Goal: Task Accomplishment & Management: Use online tool/utility

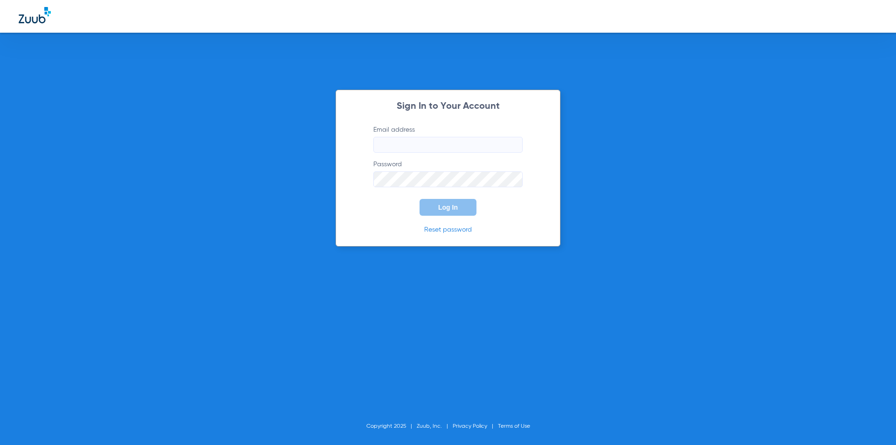
type input "[EMAIL_ADDRESS][DOMAIN_NAME]"
click at [464, 214] on button "Log In" at bounding box center [447, 207] width 57 height 17
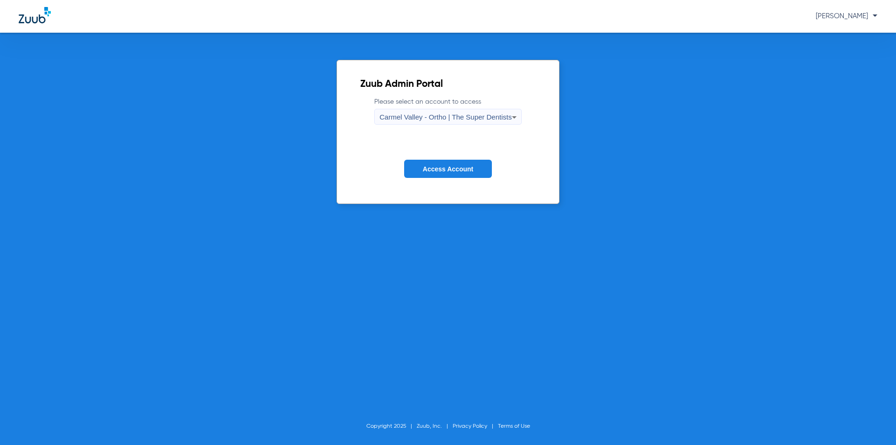
click at [431, 174] on button "Access Account" at bounding box center [448, 169] width 88 height 18
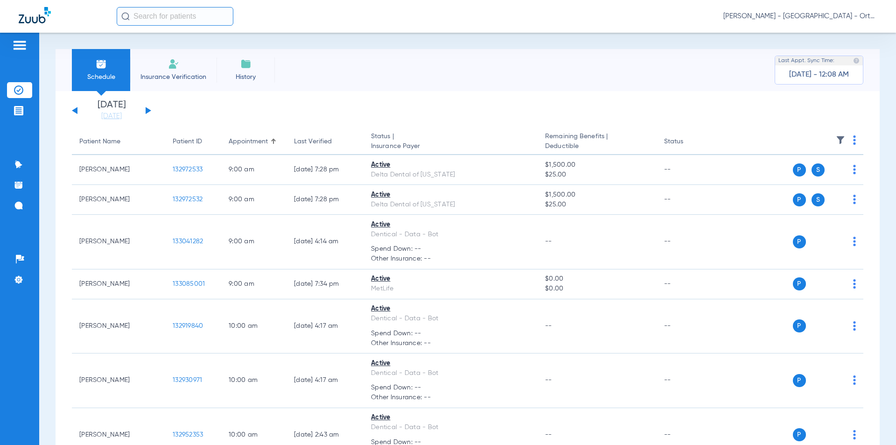
click at [147, 17] on input "text" at bounding box center [175, 16] width 117 height 19
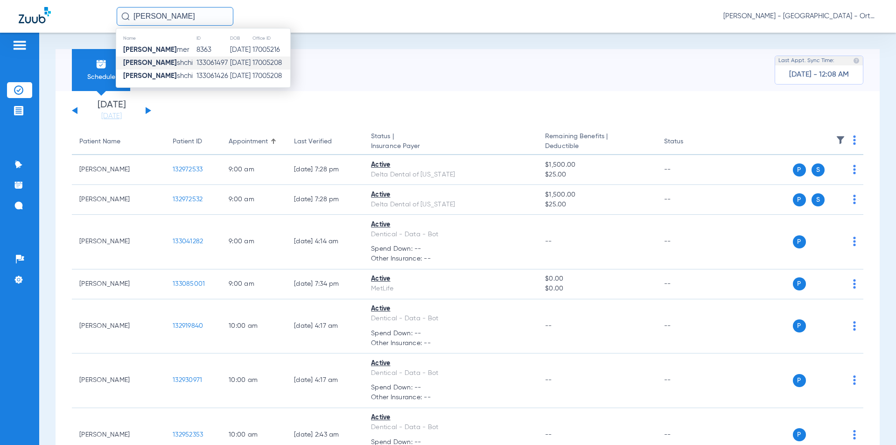
type input "[PERSON_NAME]"
click at [156, 63] on strong "Melissa Far" at bounding box center [150, 62] width 54 height 7
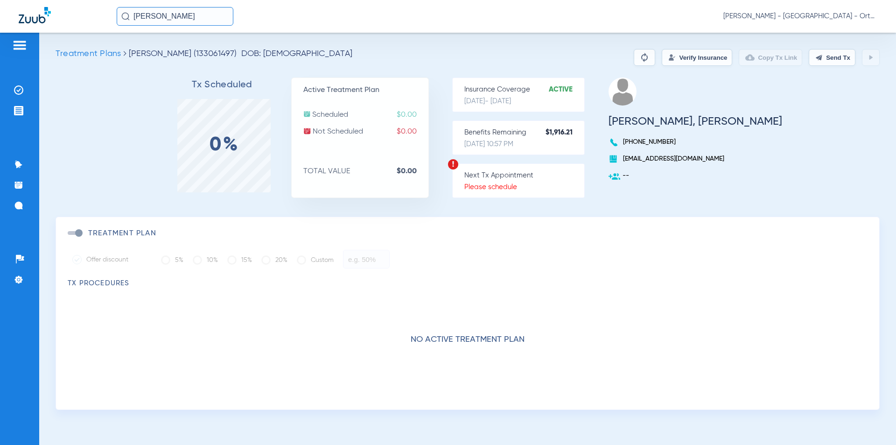
click at [705, 59] on button "Verify Insurance" at bounding box center [697, 57] width 70 height 17
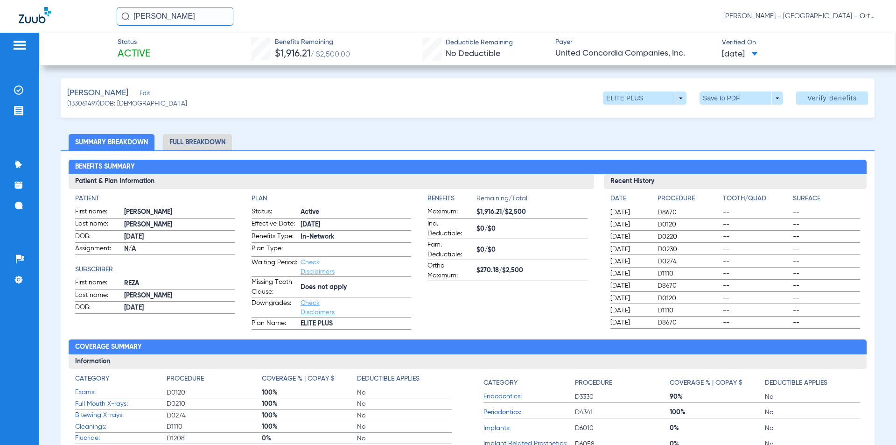
click at [205, 144] on li "Full Breakdown" at bounding box center [197, 142] width 69 height 16
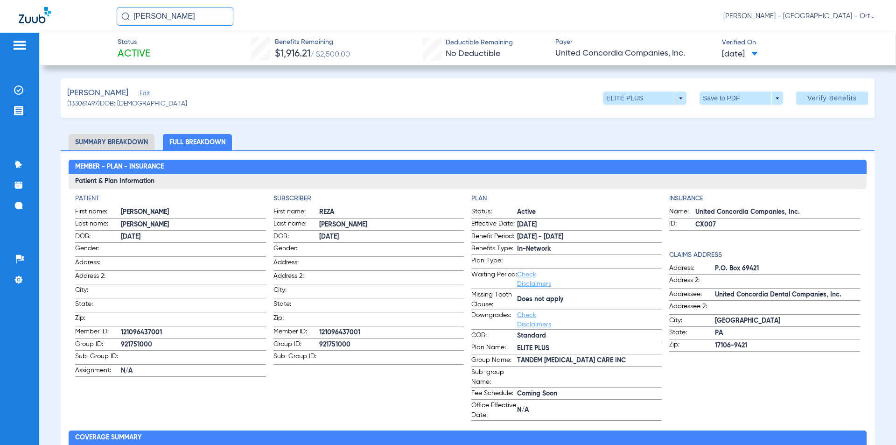
click at [180, 15] on input "melissa far" at bounding box center [175, 16] width 117 height 19
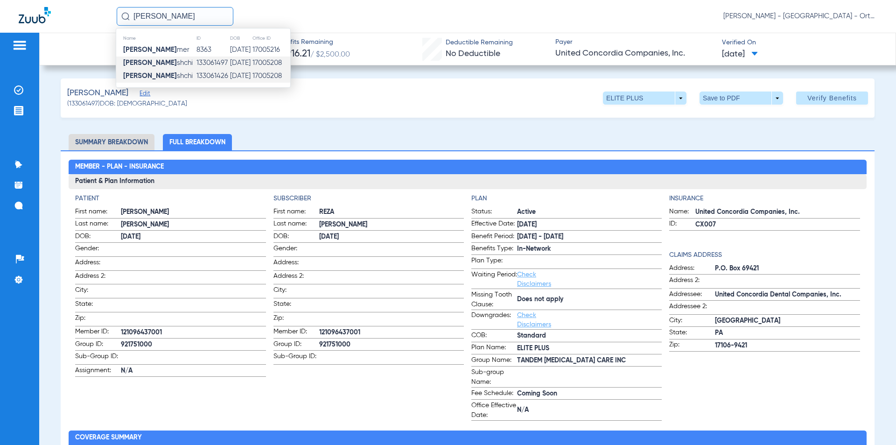
click at [196, 78] on td "133061426" at bounding box center [213, 76] width 34 height 13
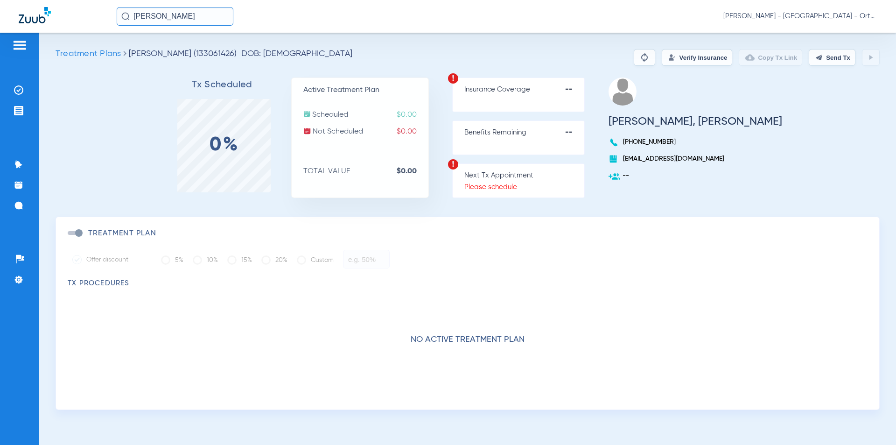
click at [687, 59] on button "Verify Insurance" at bounding box center [697, 57] width 70 height 17
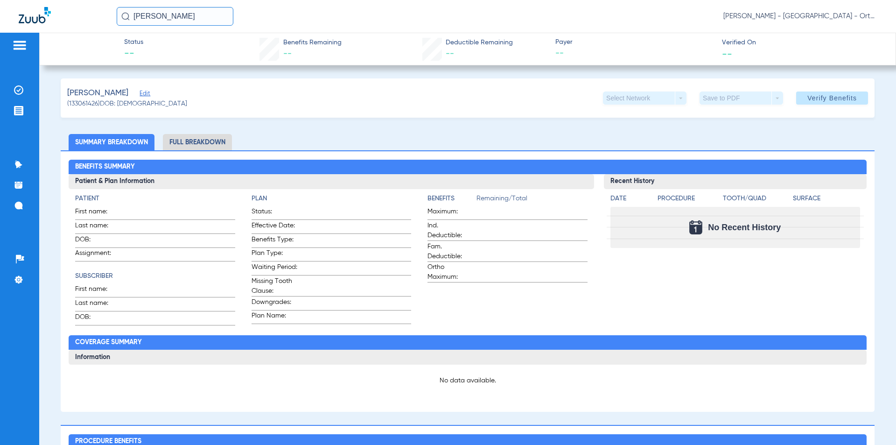
click at [182, 14] on input "melissa far" at bounding box center [175, 16] width 117 height 19
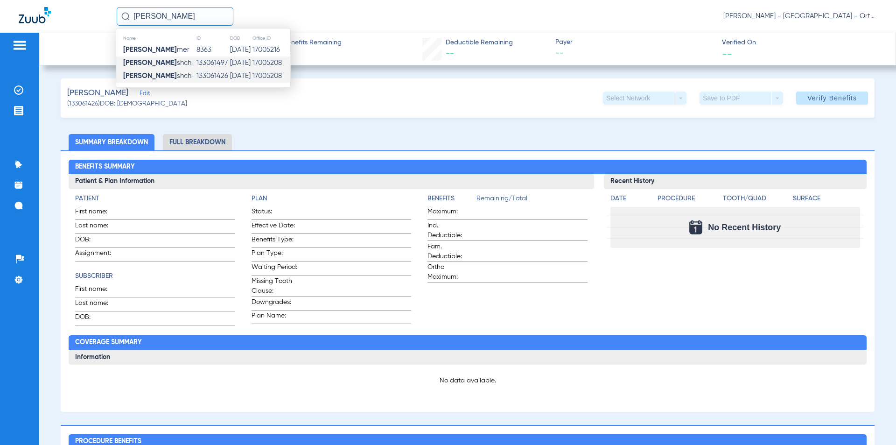
click at [196, 61] on td "133061497" at bounding box center [213, 62] width 34 height 13
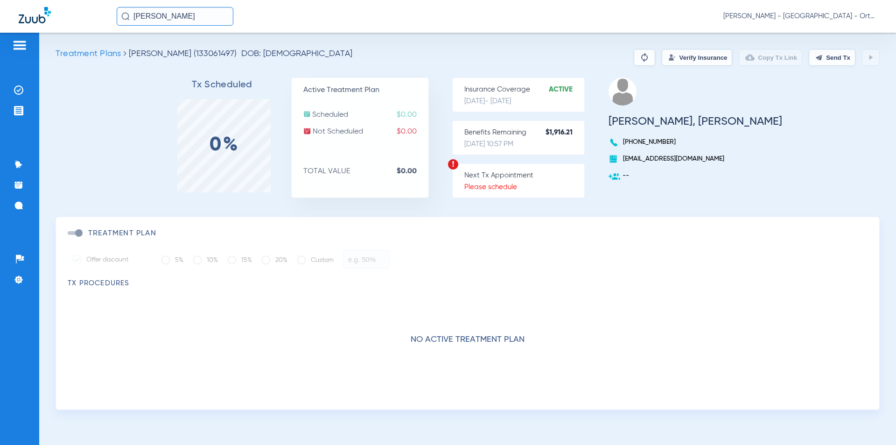
click at [703, 54] on button "Verify Insurance" at bounding box center [697, 57] width 70 height 17
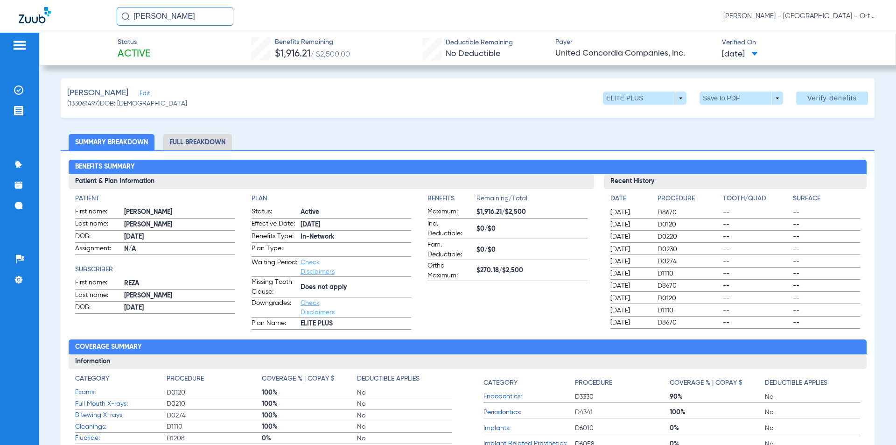
click at [652, 54] on span "United Concordia Companies, Inc." at bounding box center [634, 54] width 159 height 12
click at [758, 55] on span at bounding box center [754, 54] width 7 height 5
click at [471, 108] on div at bounding box center [448, 222] width 896 height 445
click at [24, 44] on img at bounding box center [19, 45] width 15 height 11
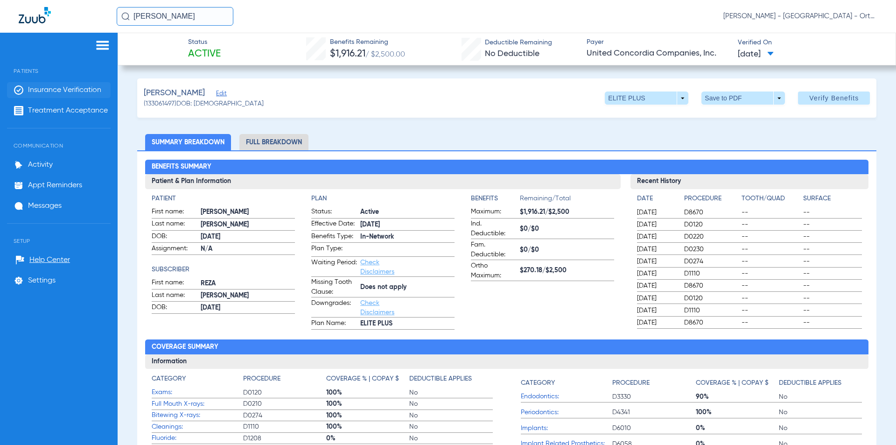
click at [51, 90] on span "Insurance Verification" at bounding box center [64, 89] width 73 height 9
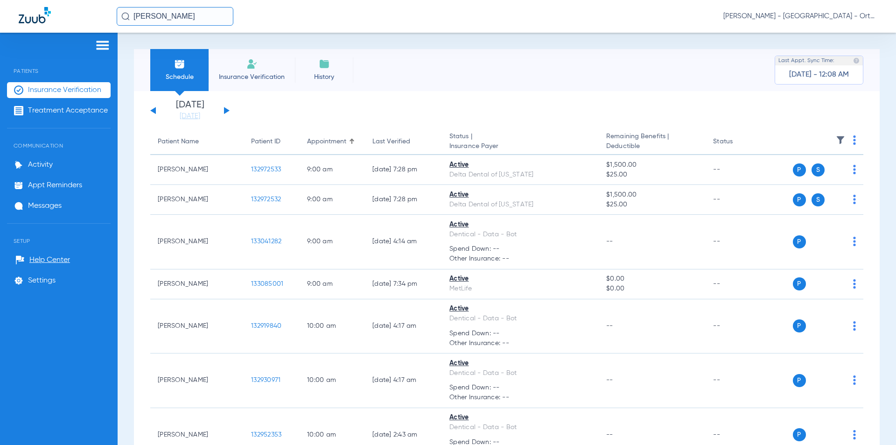
click at [230, 79] on span "Insurance Verification" at bounding box center [252, 76] width 72 height 9
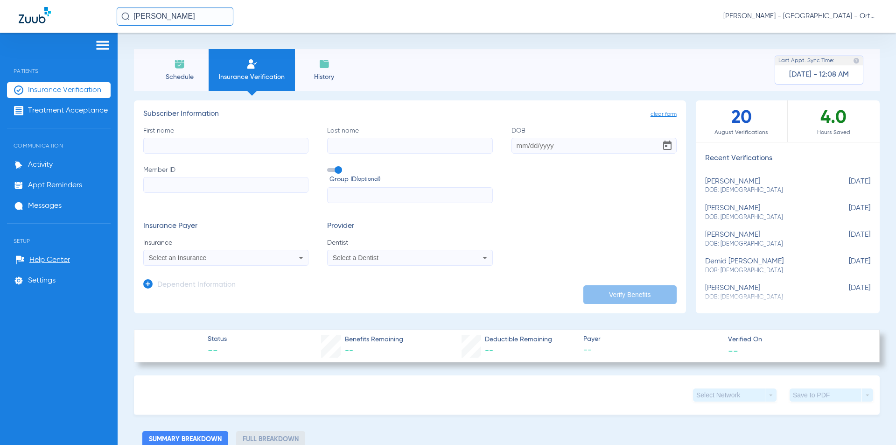
click at [198, 146] on input "First name" at bounding box center [225, 146] width 165 height 16
type input "Melissa"
click at [356, 144] on input "Last name" at bounding box center [409, 146] width 165 height 16
click at [211, 442] on li "Summary Breakdown" at bounding box center [185, 439] width 86 height 16
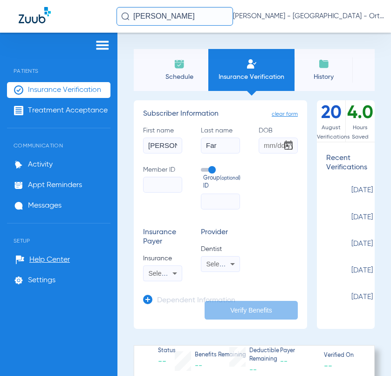
click at [216, 146] on input "Far" at bounding box center [220, 146] width 39 height 16
type input "[PERSON_NAME]"
click at [266, 143] on input "DOB" at bounding box center [278, 146] width 39 height 16
click at [268, 147] on input "DOB Required" at bounding box center [278, 146] width 39 height 16
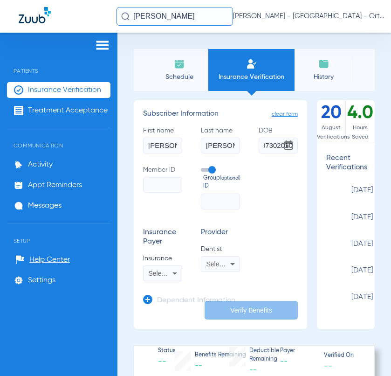
type input "[DATE]"
click at [268, 183] on div "First name Melissa Last name Farshchi DOB 07/30/2010 Member ID Group ID (option…" at bounding box center [220, 168] width 155 height 84
click at [152, 185] on input "Member ID" at bounding box center [162, 185] width 39 height 16
click at [160, 194] on input "Member ID Required" at bounding box center [162, 192] width 39 height 16
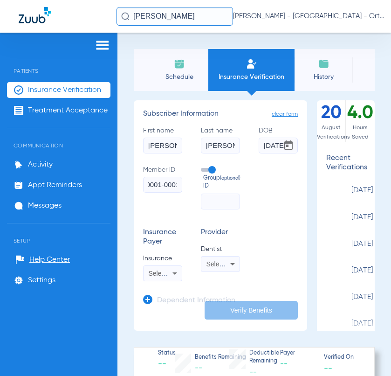
scroll to position [0, 36]
type input "0149340-0001-0001"
click at [221, 204] on input "text" at bounding box center [220, 202] width 39 height 16
click at [153, 184] on input "0149340-0001-0001" at bounding box center [162, 185] width 39 height 16
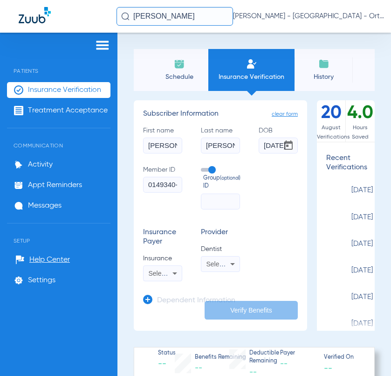
click at [153, 184] on input "0149340-0001-0001" at bounding box center [162, 185] width 39 height 16
click at [219, 202] on input "text" at bounding box center [220, 202] width 39 height 16
paste input "0149340-0001-0001"
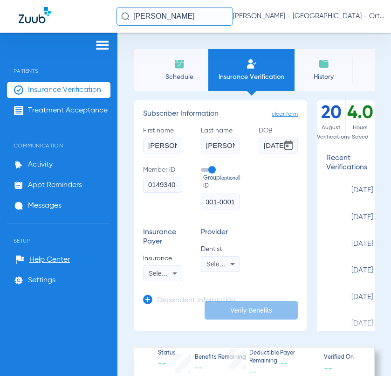
type input "0149340-0001-0001"
drag, startPoint x: 177, startPoint y: 182, endPoint x: 102, endPoint y: 191, distance: 76.1
click at [102, 191] on div "Patients Insurance Verification Treatment Acceptance Communication Activity App…" at bounding box center [195, 221] width 391 height 376
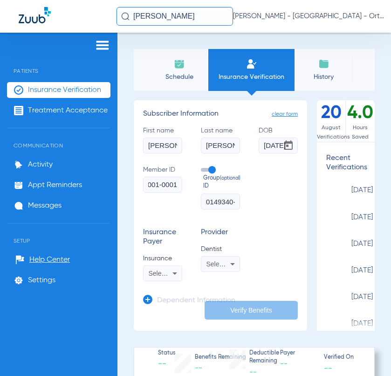
drag, startPoint x: 164, startPoint y: 185, endPoint x: 201, endPoint y: 185, distance: 36.9
click at [201, 185] on div "First name Melissa Last name Farshchi DOB 07/30/2010 Member ID 33970001-0001 Gr…" at bounding box center [220, 168] width 155 height 84
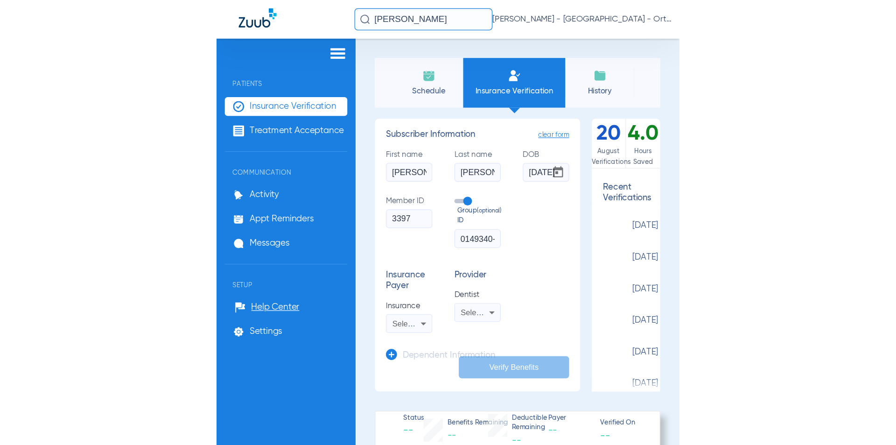
scroll to position [0, 0]
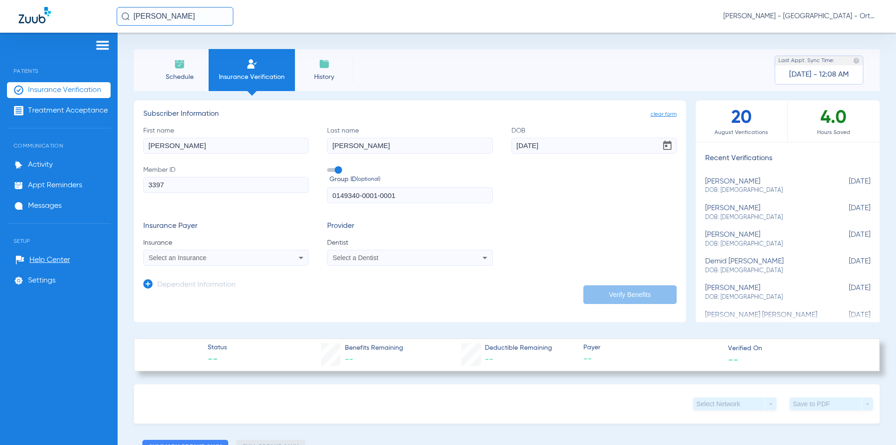
type input "3397"
click at [231, 257] on div "Select an Insurance" at bounding box center [211, 257] width 124 height 7
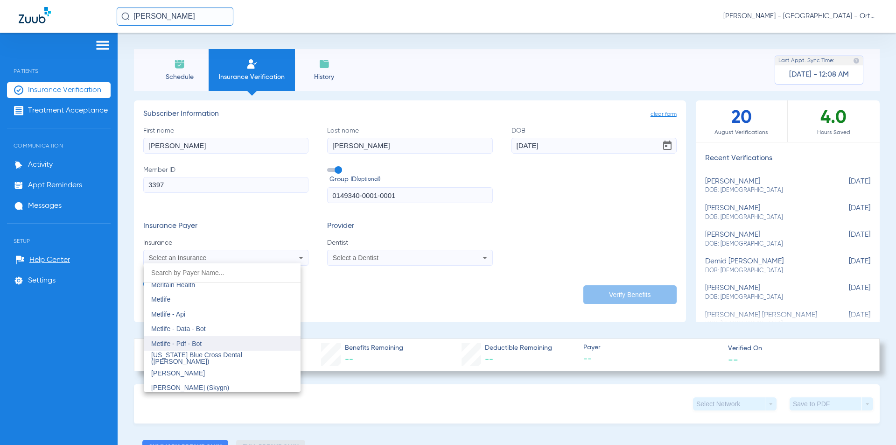
scroll to position [4619, 0]
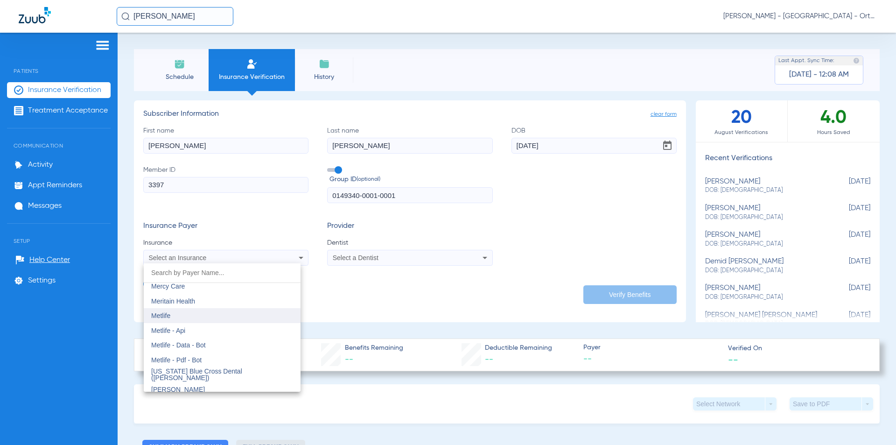
click at [200, 315] on mat-option "Metlife" at bounding box center [222, 315] width 157 height 15
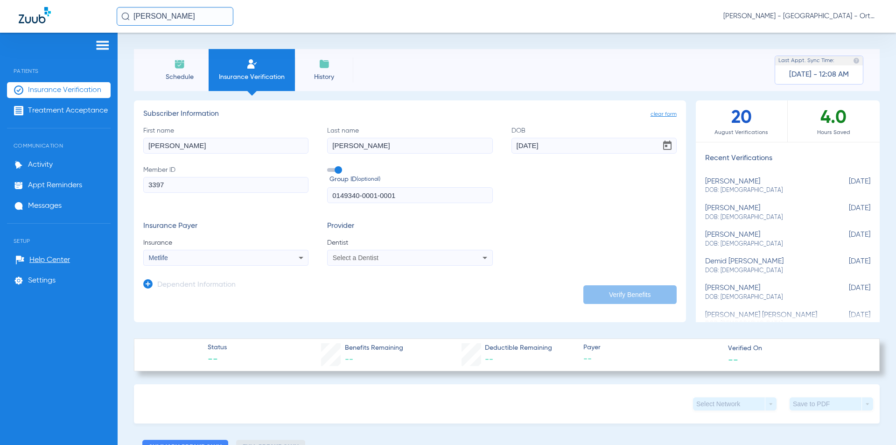
click at [398, 256] on div "Select a Dentist" at bounding box center [395, 257] width 124 height 7
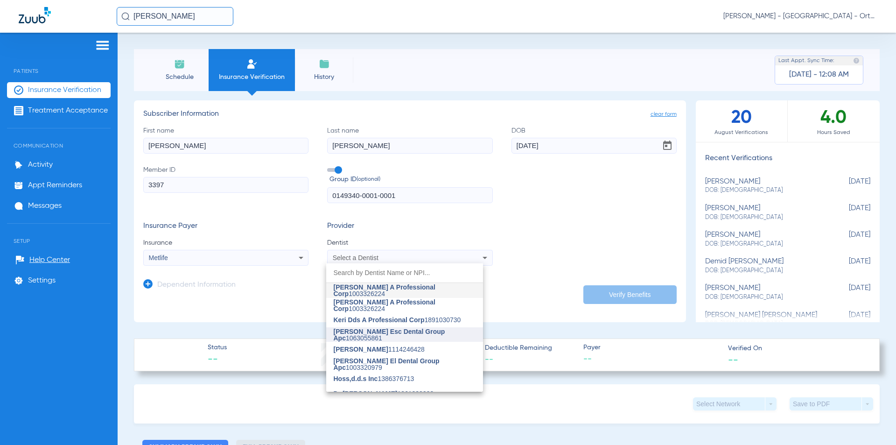
scroll to position [93, 0]
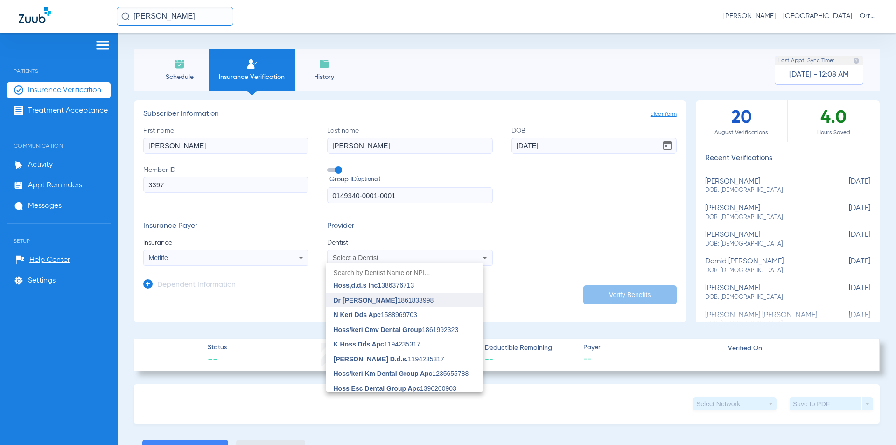
click at [357, 302] on span "Dr Keri Apc" at bounding box center [366, 299] width 64 height 7
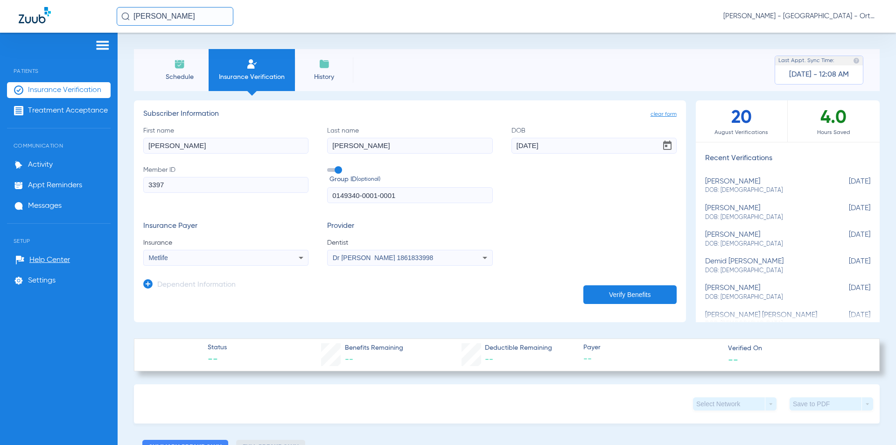
click at [605, 294] on button "Verify Benefits" at bounding box center [629, 294] width 93 height 19
type input "Melissa"
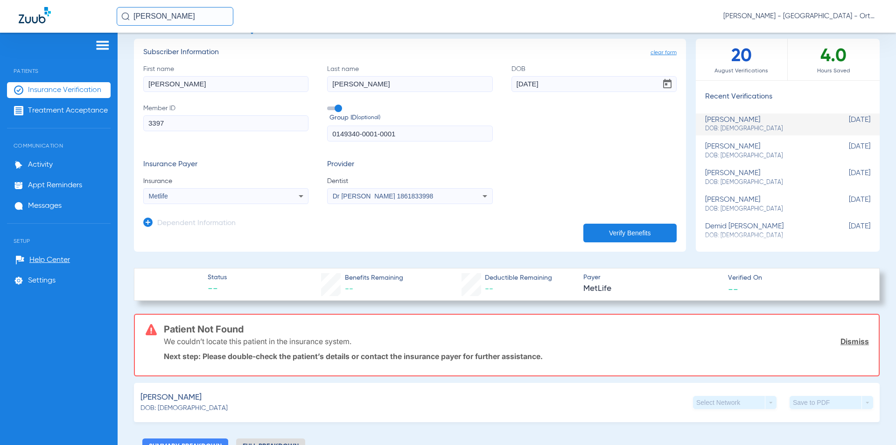
scroll to position [47, 0]
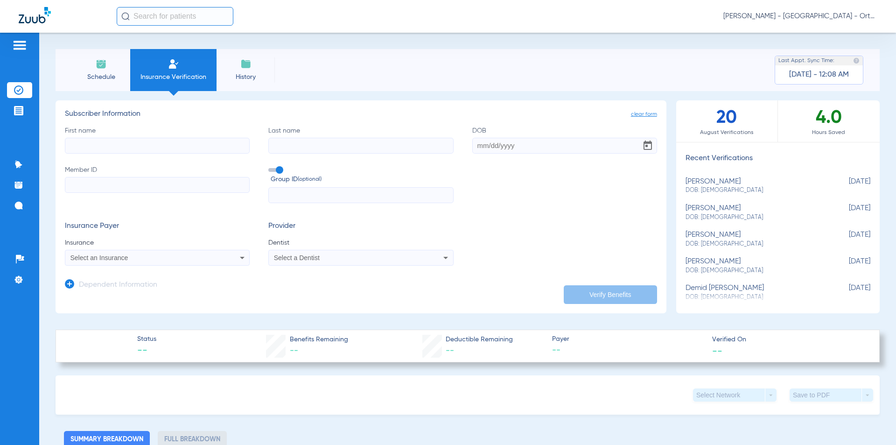
click at [22, 44] on img at bounding box center [19, 45] width 15 height 11
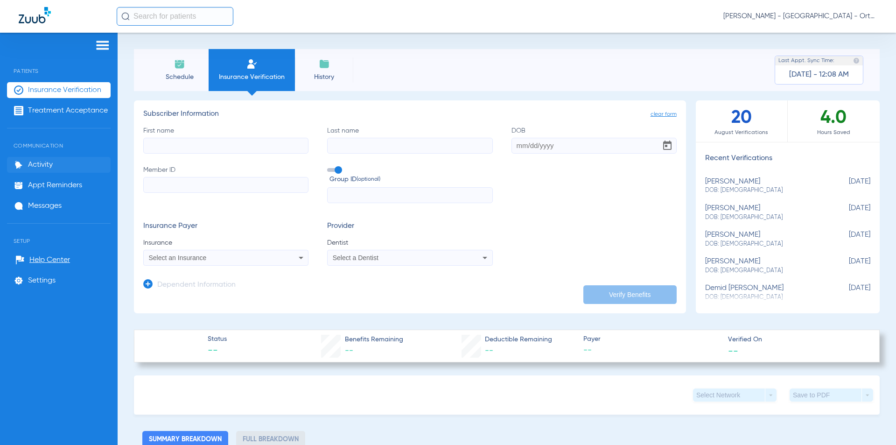
click at [41, 168] on span "Activity" at bounding box center [40, 164] width 25 height 9
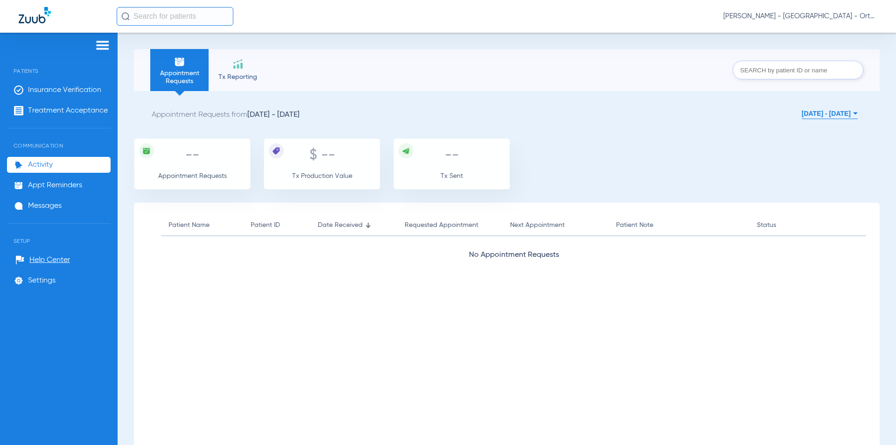
click at [139, 20] on input "text" at bounding box center [175, 16] width 117 height 19
type input "me"
click at [777, 12] on span "[PERSON_NAME] - [GEOGRAPHIC_DATA] - Ortho | The Super Dentists" at bounding box center [800, 16] width 154 height 9
click at [812, 14] on div at bounding box center [448, 222] width 896 height 445
click at [766, 16] on span "[PERSON_NAME] - [GEOGRAPHIC_DATA] - Ortho | The Super Dentists" at bounding box center [800, 16] width 154 height 9
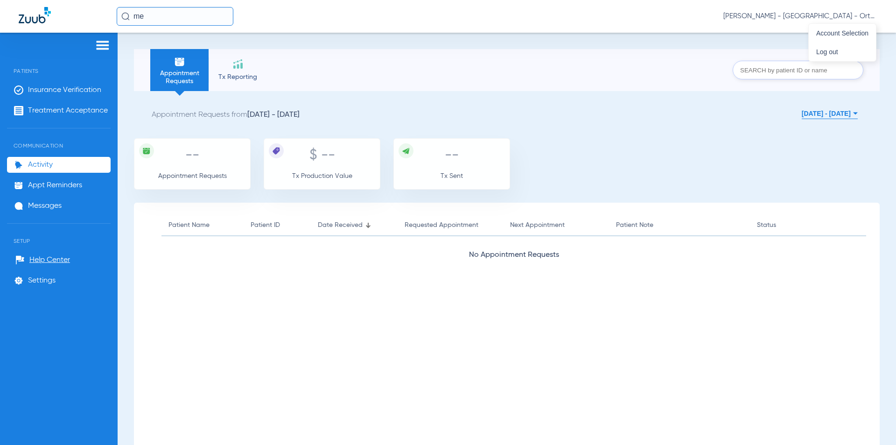
click at [726, 13] on div at bounding box center [448, 222] width 896 height 445
click at [869, 15] on span "[PERSON_NAME] - [GEOGRAPHIC_DATA] - Ortho | The Super Dentists" at bounding box center [800, 16] width 154 height 9
click at [859, 33] on span "Account Selection" at bounding box center [842, 33] width 52 height 7
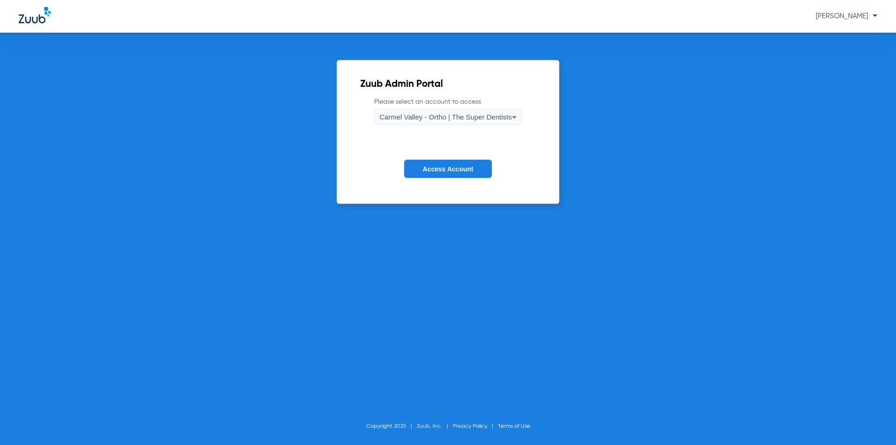
click at [492, 115] on span "Carmel Valley - Ortho | The Super Dentists" at bounding box center [445, 117] width 132 height 8
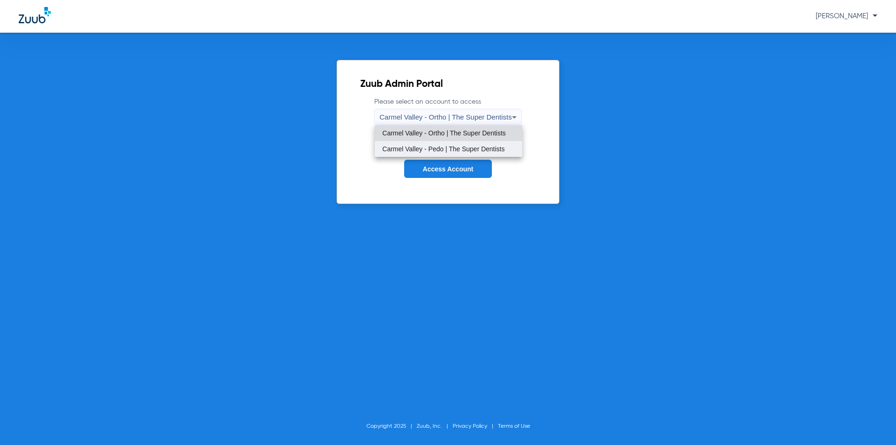
click at [443, 147] on span "Carmel Valley - Pedo | The Super Dentists" at bounding box center [443, 149] width 122 height 7
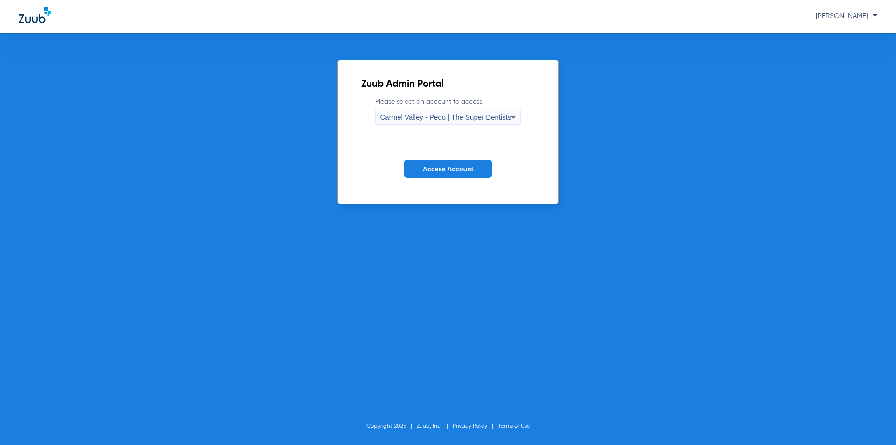
click at [439, 170] on span "Access Account" at bounding box center [448, 168] width 50 height 7
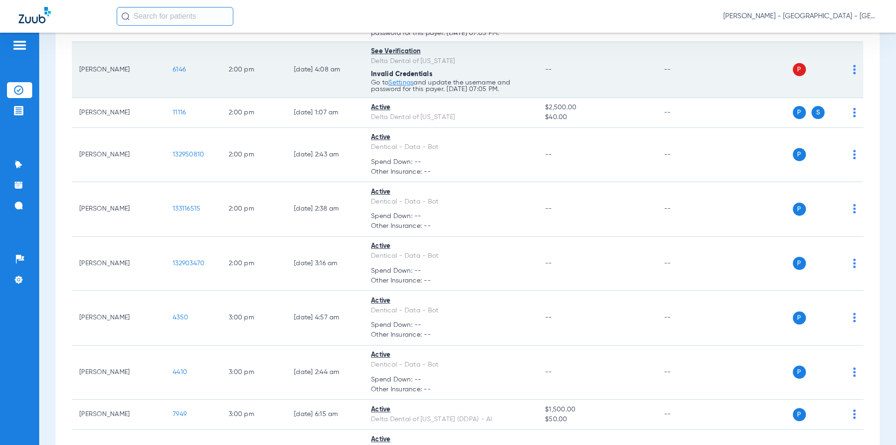
scroll to position [2100, 0]
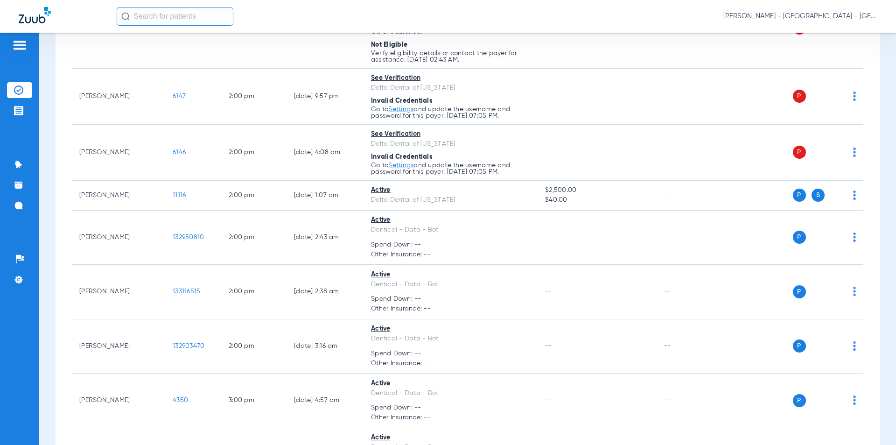
click at [171, 17] on input "text" at bounding box center [175, 16] width 117 height 19
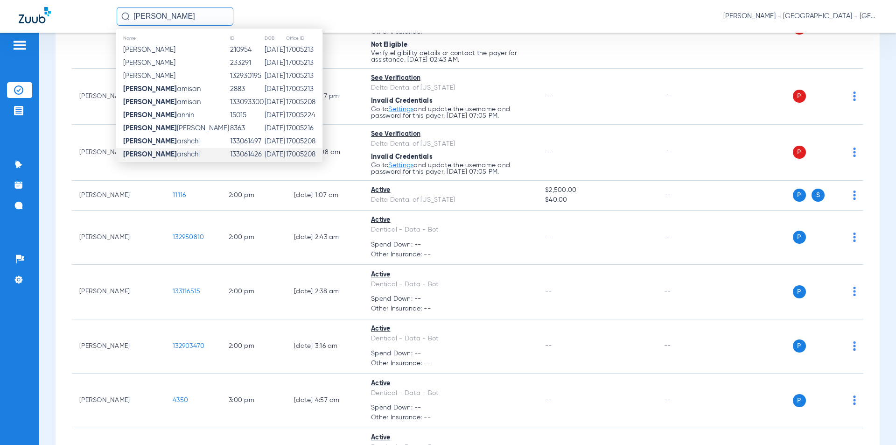
type input "[PERSON_NAME]"
click at [181, 150] on td "[PERSON_NAME]" at bounding box center [172, 154] width 113 height 13
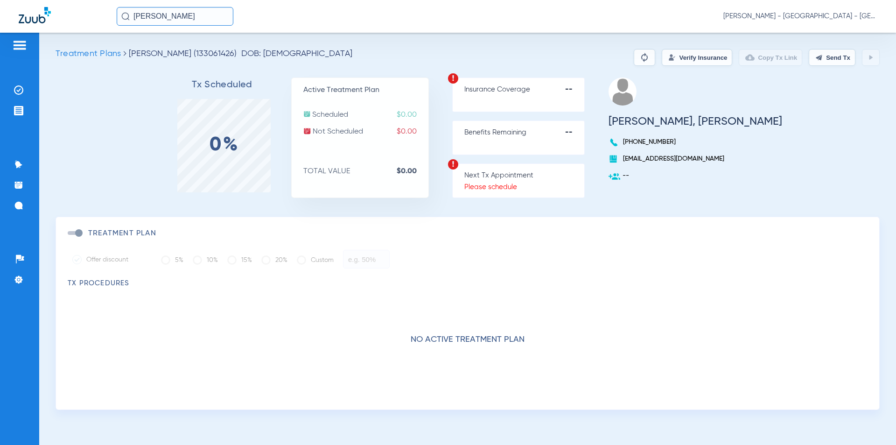
click at [185, 19] on input "[PERSON_NAME]" at bounding box center [175, 16] width 117 height 19
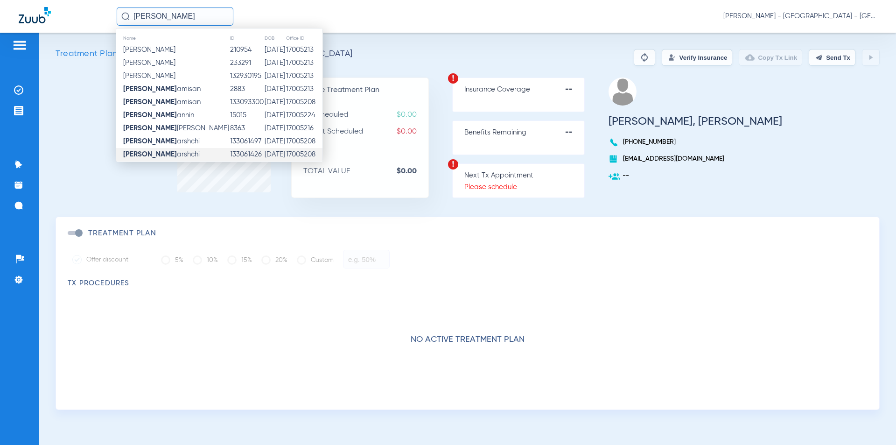
click at [230, 142] on td "133061497" at bounding box center [247, 141] width 35 height 13
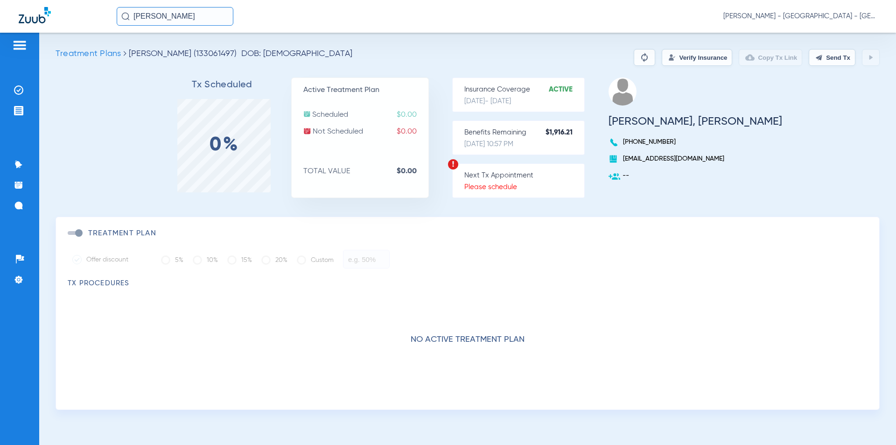
click at [692, 59] on button "Verify Insurance" at bounding box center [697, 57] width 70 height 17
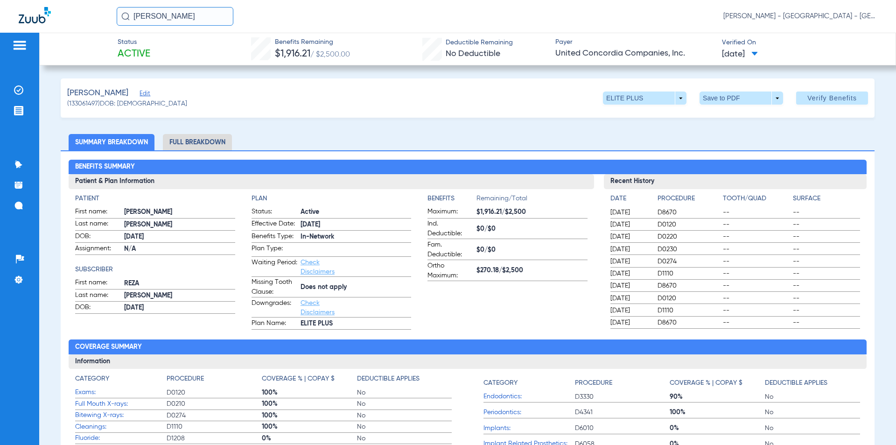
click at [570, 49] on span "United Concordia Companies, Inc." at bounding box center [634, 54] width 159 height 12
click at [19, 108] on img at bounding box center [18, 110] width 9 height 9
